Goal: Find specific page/section: Find specific page/section

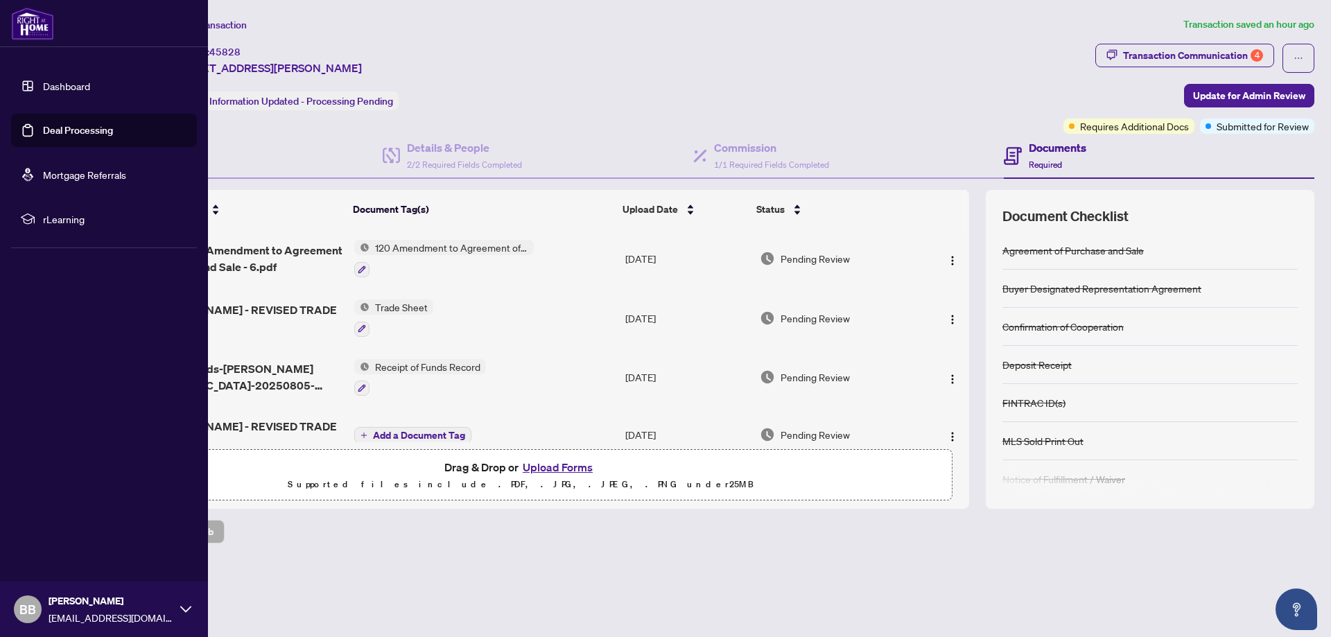
click at [71, 87] on link "Dashboard" at bounding box center [66, 86] width 47 height 12
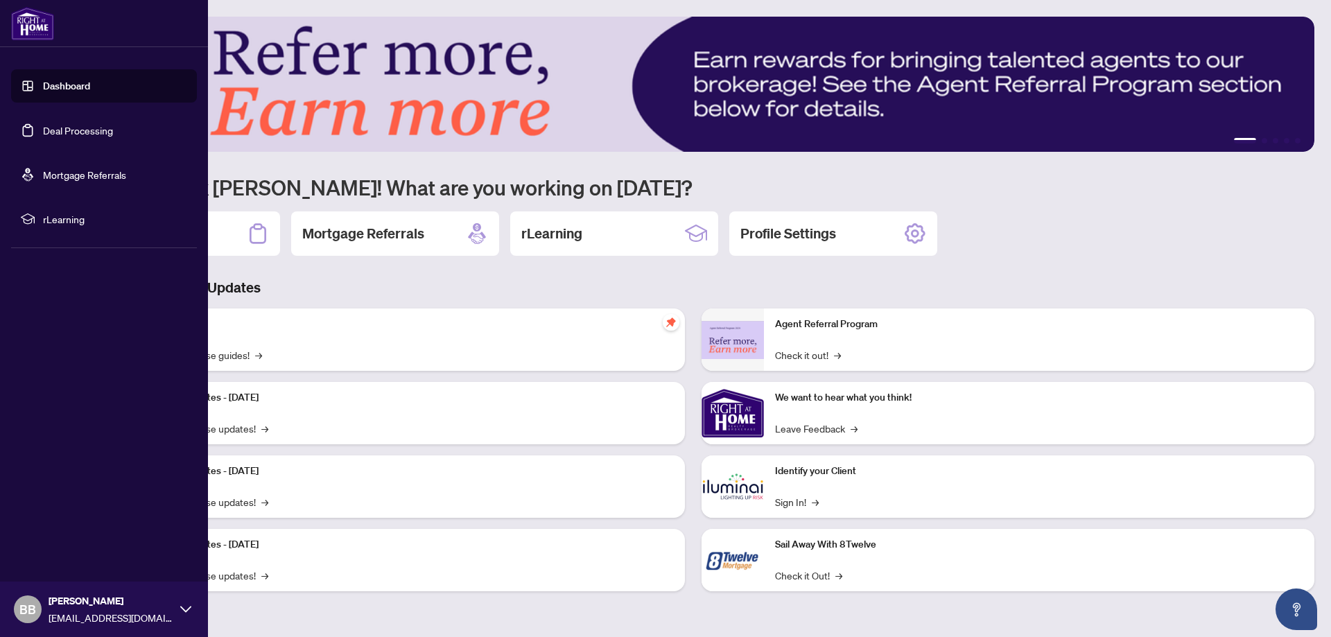
click at [79, 132] on link "Deal Processing" at bounding box center [78, 130] width 70 height 12
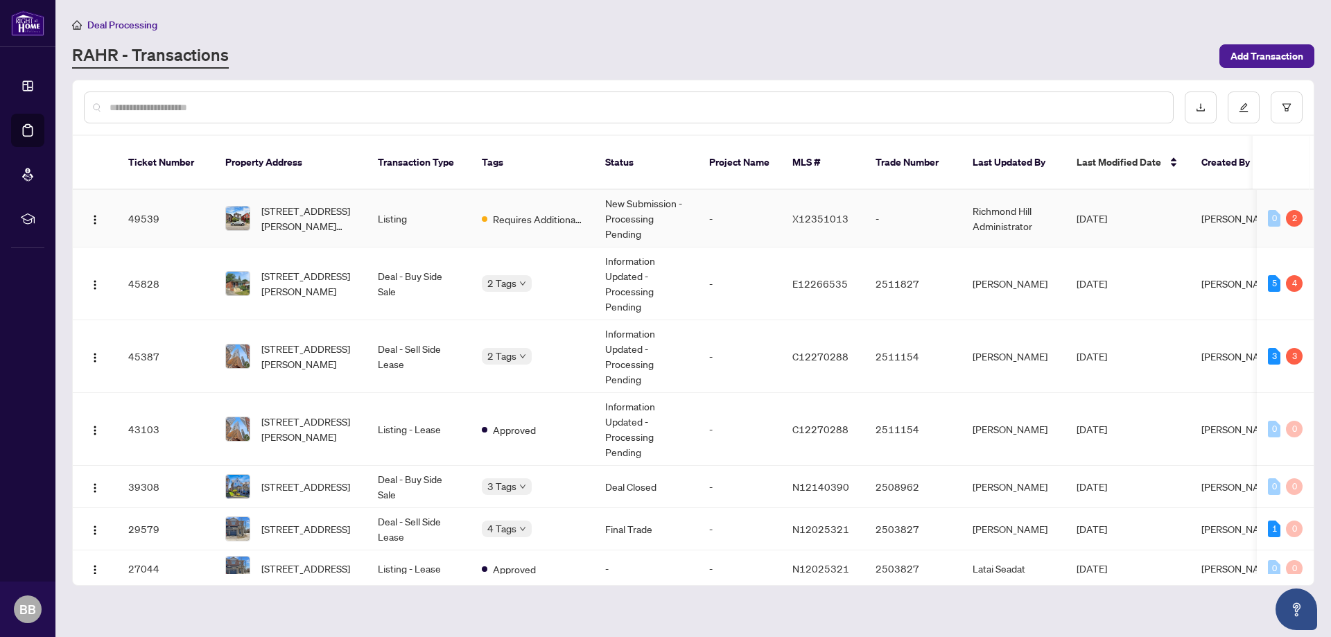
click at [545, 211] on span "Requires Additional Docs" at bounding box center [538, 218] width 90 height 15
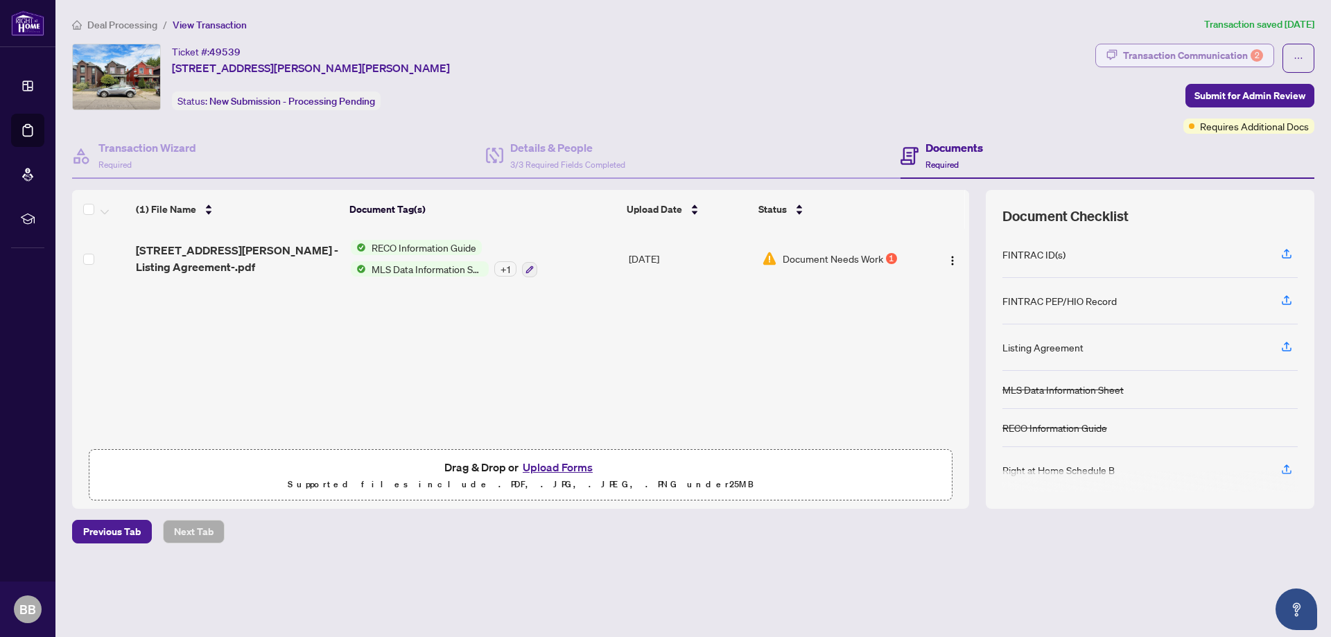
click at [1159, 47] on div "Transaction Communication 2" at bounding box center [1193, 55] width 140 height 22
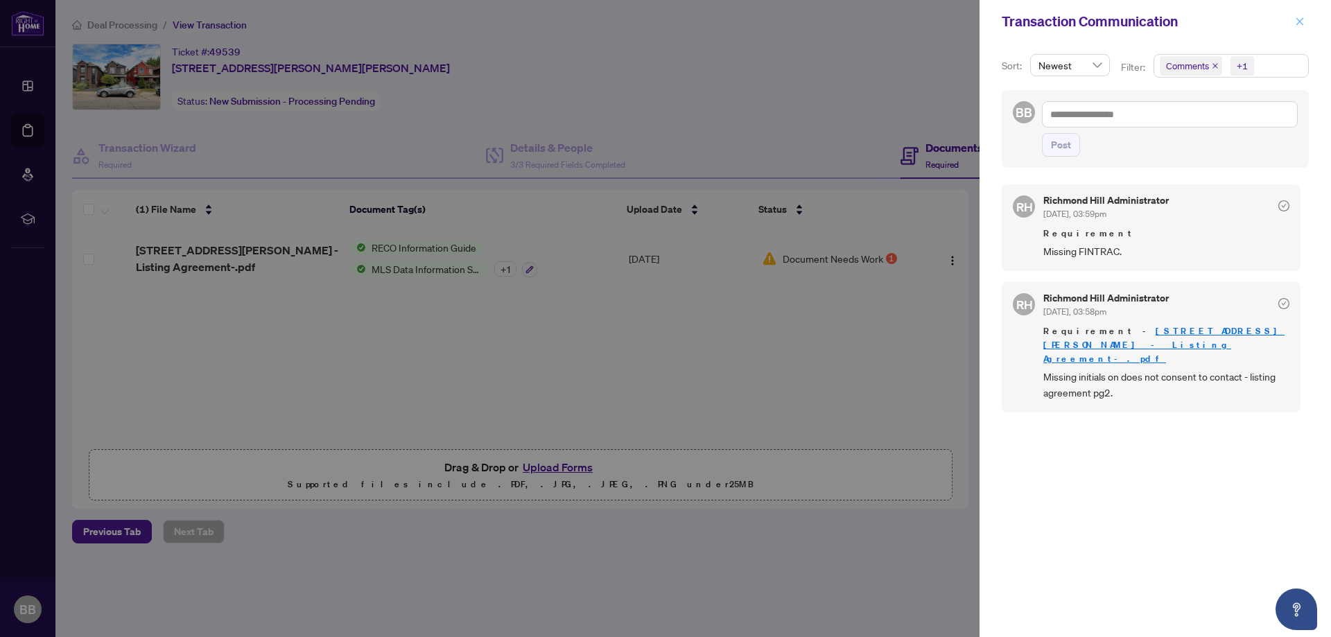
click at [1298, 21] on icon "close" at bounding box center [1300, 21] width 8 height 8
